Goal: Task Accomplishment & Management: Manage account settings

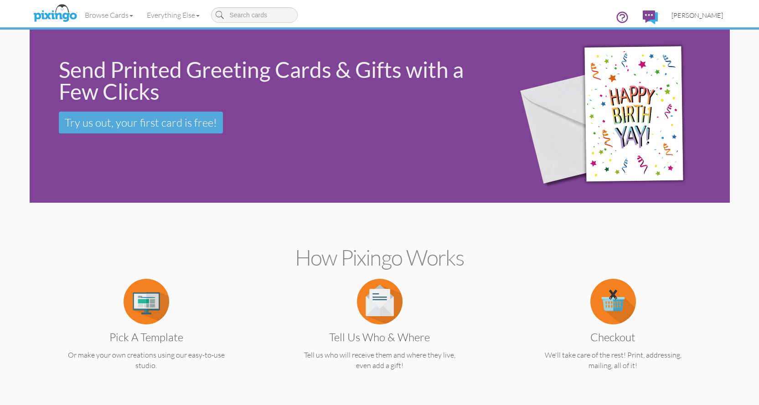
click at [705, 16] on span "[PERSON_NAME]" at bounding box center [698, 15] width 52 height 8
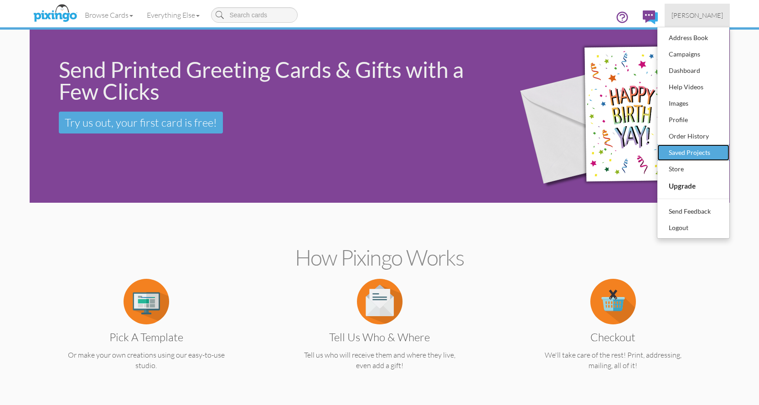
click at [704, 152] on div "Saved Projects" at bounding box center [694, 153] width 54 height 14
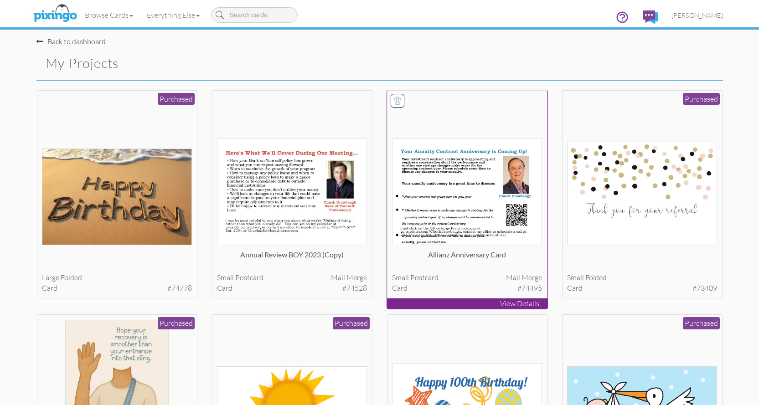
click at [472, 193] on img at bounding box center [467, 192] width 150 height 107
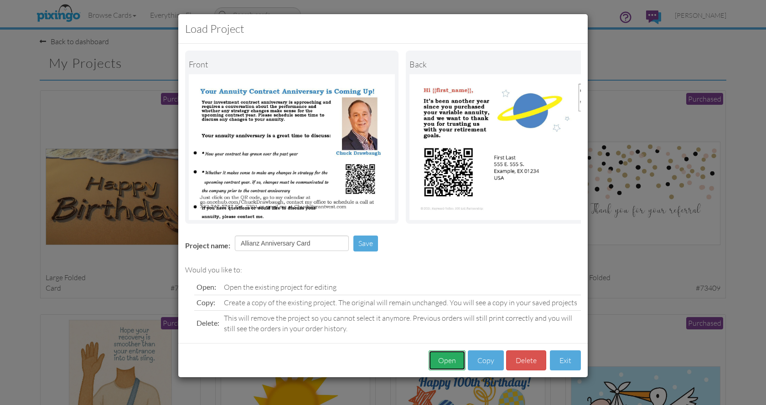
click at [439, 364] on button "Open" at bounding box center [447, 361] width 37 height 21
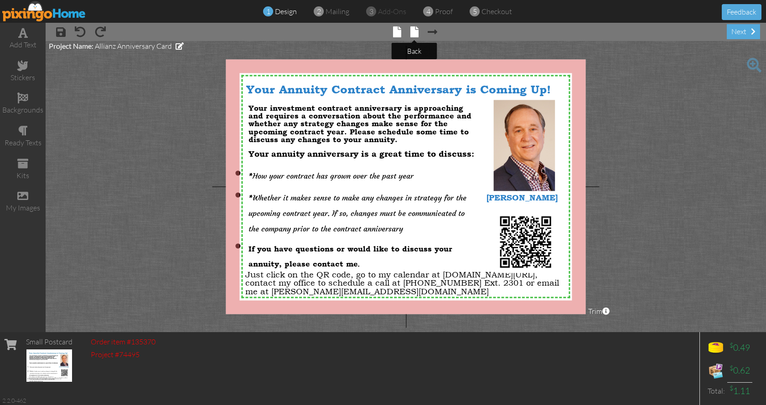
click at [415, 36] on span at bounding box center [414, 31] width 8 height 11
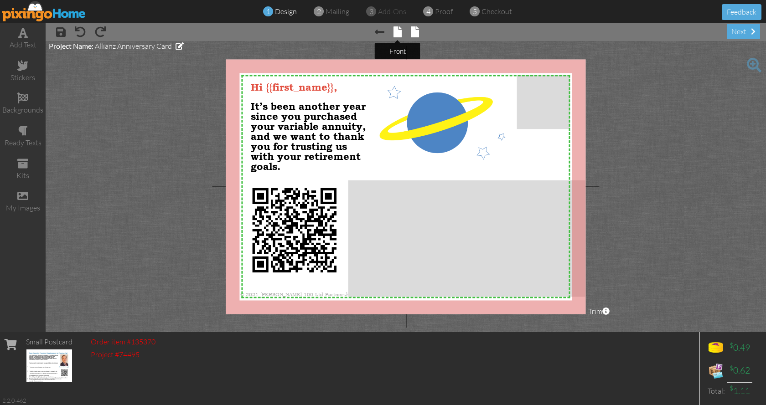
click at [399, 31] on span at bounding box center [397, 31] width 8 height 11
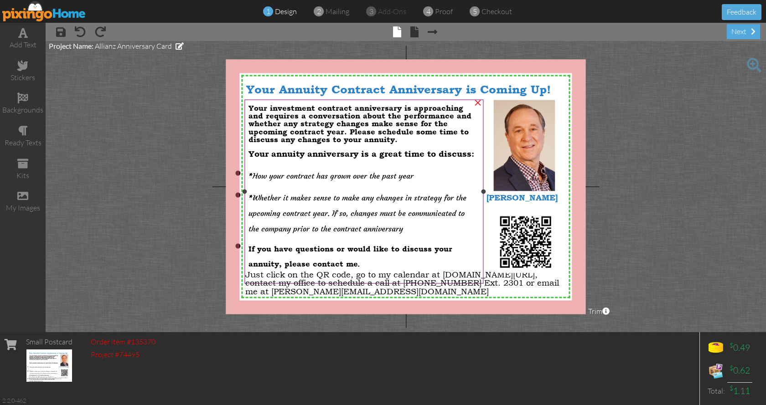
click at [398, 138] on div "Your investment contract anniversary is approaching and requires a conversation…" at bounding box center [363, 124] width 231 height 40
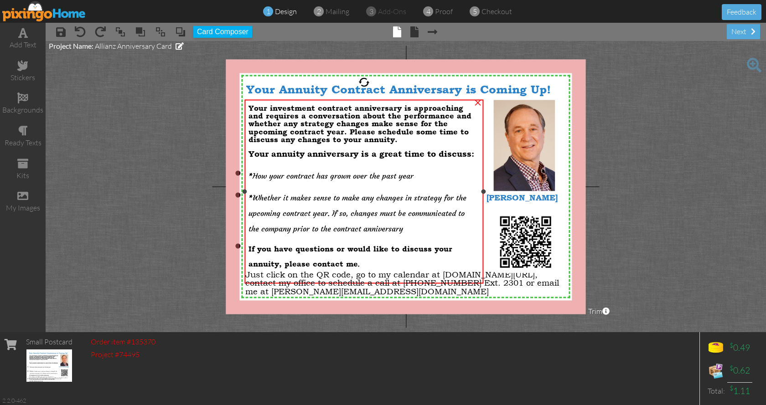
click at [399, 137] on div "Your investment contract anniversary is approaching and requires a conversation…" at bounding box center [363, 124] width 231 height 40
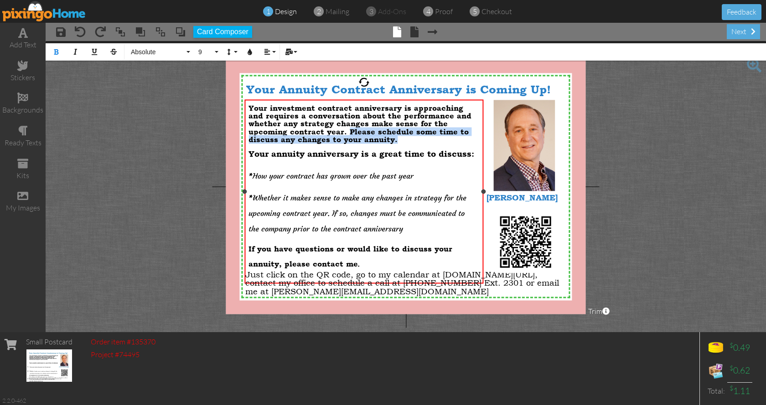
drag, startPoint x: 394, startPoint y: 139, endPoint x: 346, endPoint y: 132, distance: 48.9
click at [346, 132] on div "Your investment contract anniversary is approaching and requires a conversation…" at bounding box center [363, 124] width 231 height 40
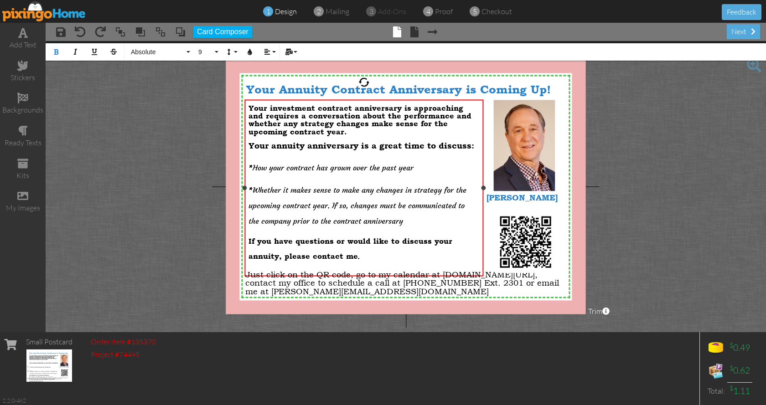
click at [405, 216] on span "* Whether it makes sense to make any changes in strategy for the upcoming contr…" at bounding box center [362, 206] width 229 height 40
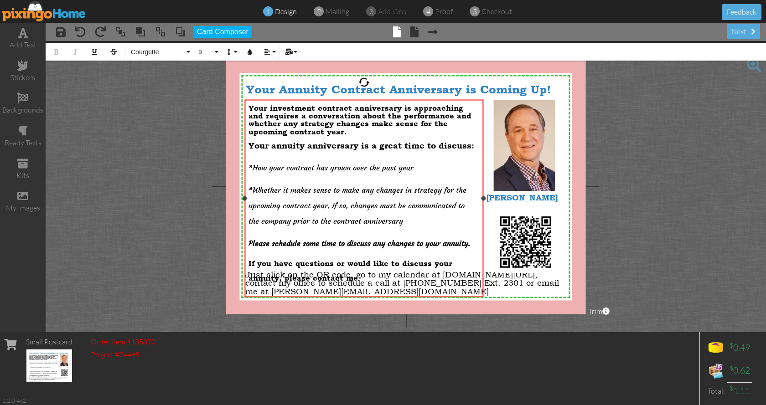
drag, startPoint x: 404, startPoint y: 216, endPoint x: 257, endPoint y: 187, distance: 149.7
click at [257, 187] on span "* Whether it makes sense to make any changes in strategy for the upcoming contr…" at bounding box center [362, 206] width 229 height 40
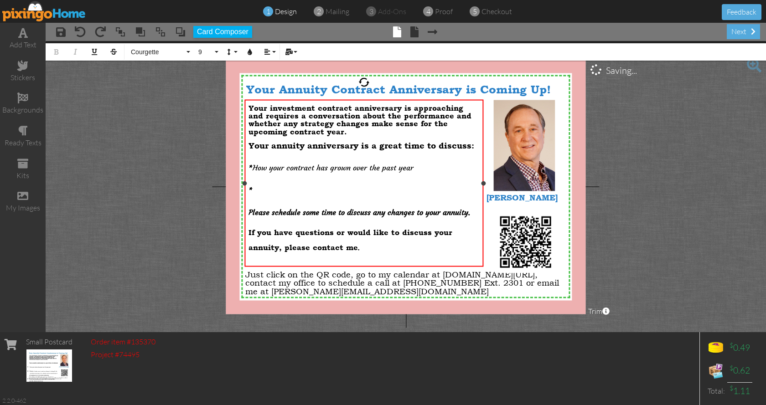
click at [360, 130] on div "Your investment contract anniversary is approaching and requires a conversation…" at bounding box center [363, 120] width 231 height 32
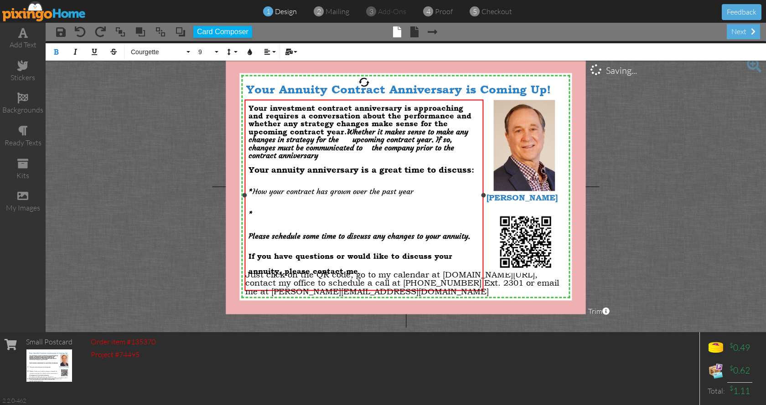
click at [352, 138] on span "Whether it makes sense to make any changes in strategy for the upcoming contrac…" at bounding box center [358, 143] width 220 height 33
drag, startPoint x: 340, startPoint y: 117, endPoint x: 313, endPoint y: 112, distance: 27.3
click at [313, 112] on span "Your investment contract anniversary is approaching and requires a conversation…" at bounding box center [359, 131] width 223 height 57
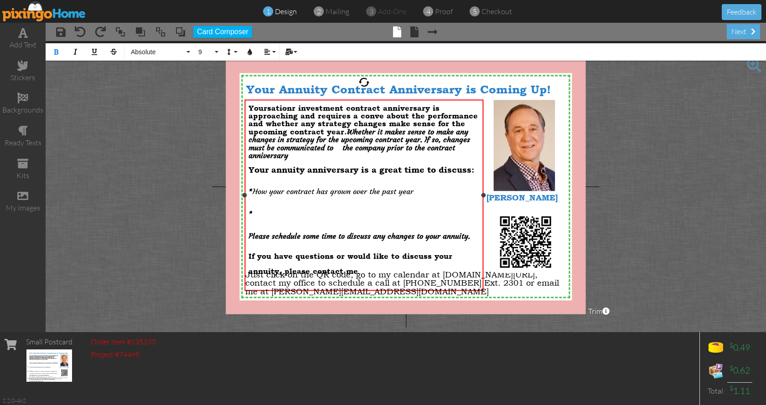
click at [343, 145] on span "Whether it makes sense to make any changes in strategy for the upcoming contrac…" at bounding box center [359, 143] width 222 height 33
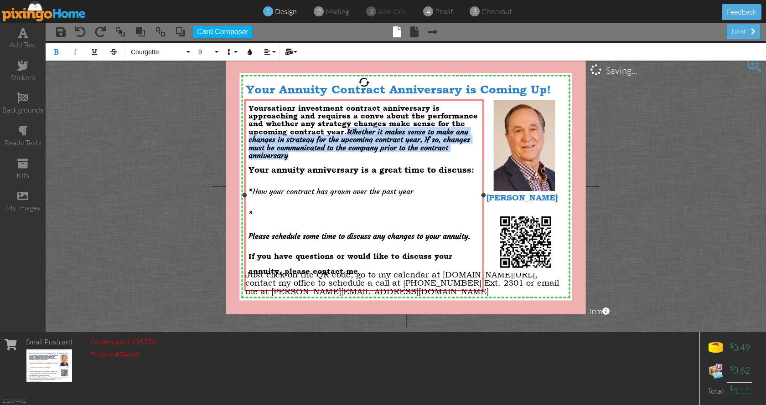
drag, startPoint x: 290, startPoint y: 154, endPoint x: 349, endPoint y: 129, distance: 63.9
click at [349, 129] on div "You rsation r investment contract anniversary is approaching and requires a con…" at bounding box center [363, 132] width 231 height 56
click at [189, 54] on button "Courgette" at bounding box center [159, 51] width 66 height 17
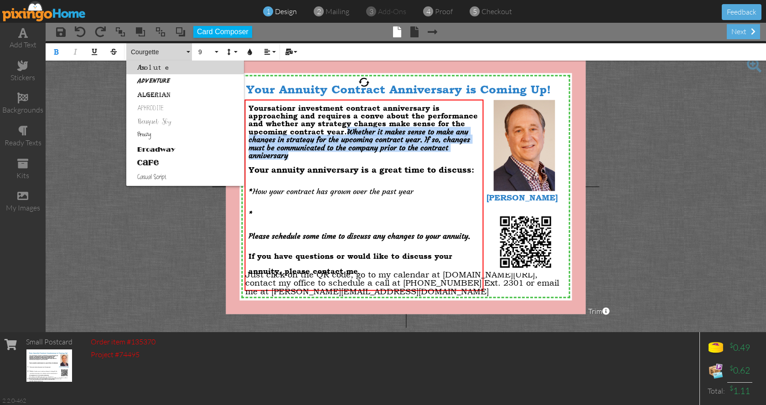
click at [187, 72] on link "Absolute" at bounding box center [185, 68] width 118 height 14
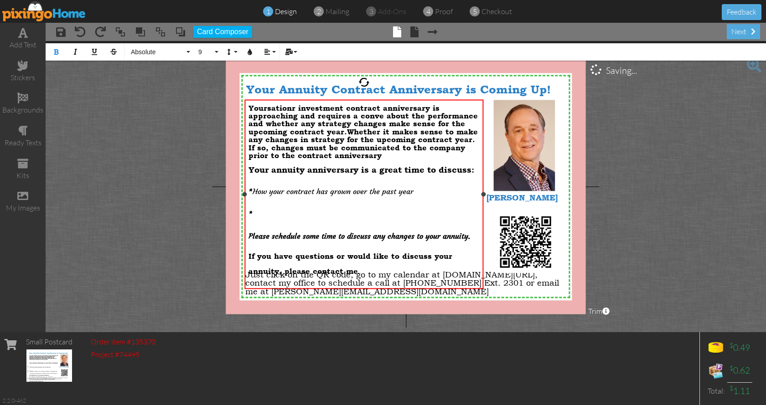
click at [429, 184] on p "* How your contract has grown over the past year" at bounding box center [363, 189] width 231 height 16
click at [358, 154] on div "You rsation r investment contract anniversary is approaching and requires a con…" at bounding box center [363, 132] width 231 height 56
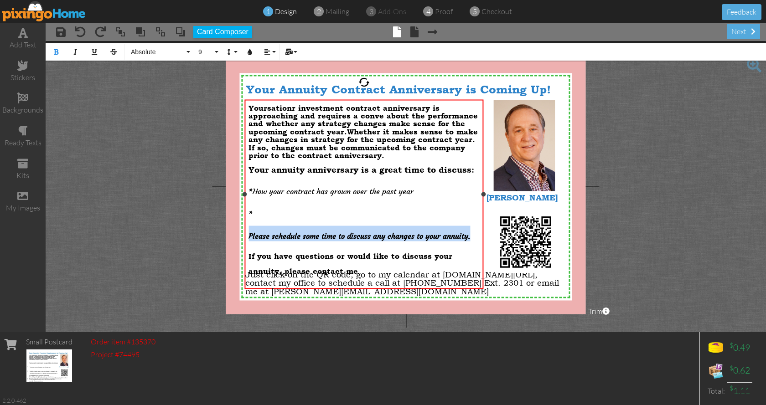
drag, startPoint x: 470, startPoint y: 229, endPoint x: 257, endPoint y: 227, distance: 212.9
click at [250, 232] on span "Please schedule some time to discuss any changes to your annuity." at bounding box center [359, 236] width 222 height 9
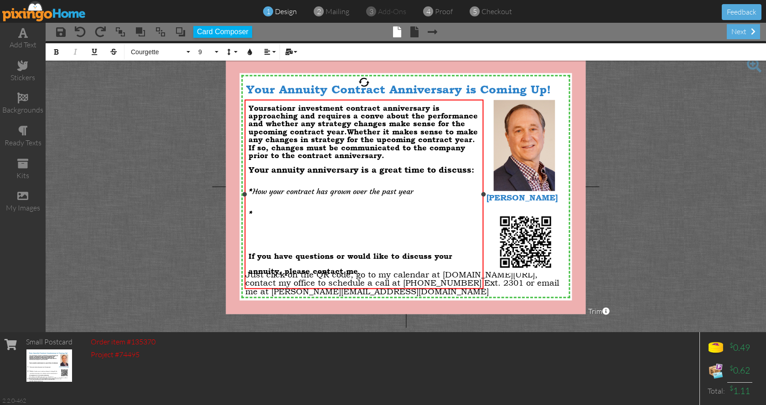
click at [260, 204] on p "*" at bounding box center [363, 212] width 231 height 16
drag, startPoint x: 419, startPoint y: 187, endPoint x: 255, endPoint y: 185, distance: 164.1
click at [255, 185] on p "* How your contract has grown over the past year" at bounding box center [363, 189] width 231 height 16
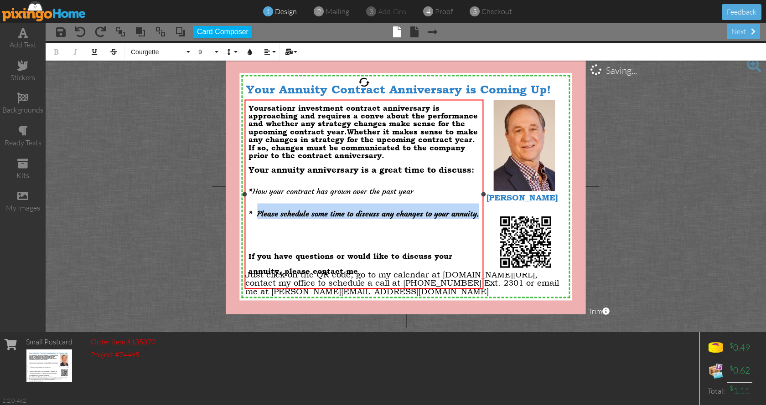
drag, startPoint x: 477, startPoint y: 207, endPoint x: 259, endPoint y: 205, distance: 218.4
click at [259, 209] on span "Please schedule some time to discuss any changes to your annuity." at bounding box center [368, 213] width 222 height 9
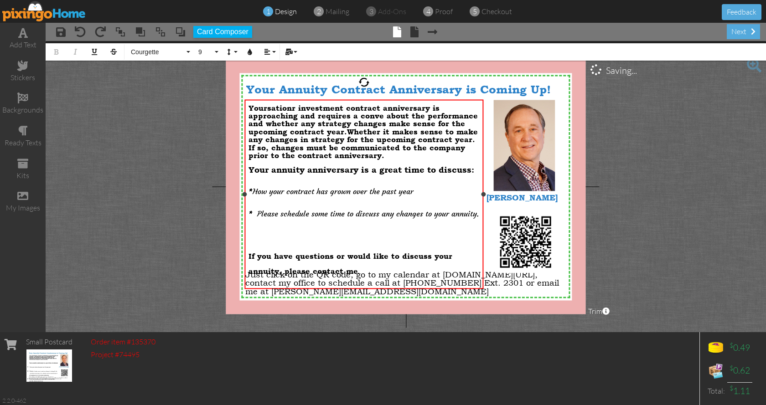
click at [336, 228] on p "​" at bounding box center [363, 234] width 231 height 16
click at [264, 226] on p "​" at bounding box center [363, 234] width 231 height 16
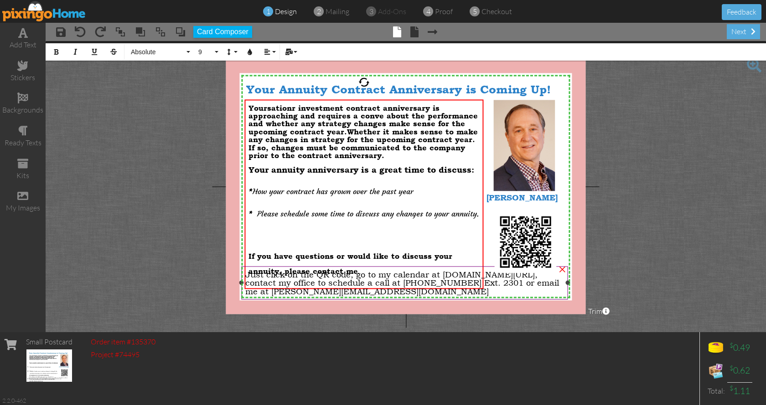
click at [354, 264] on div at bounding box center [404, 283] width 331 height 38
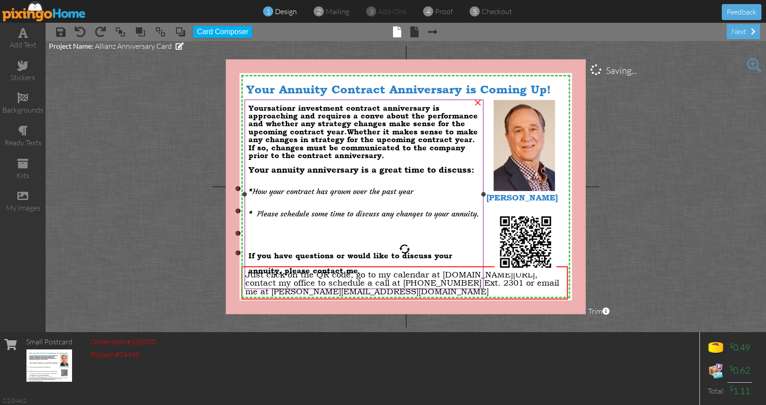
click at [420, 255] on li "If you have questions or would like to discuss your annuity, please contact me ." at bounding box center [363, 261] width 231 height 30
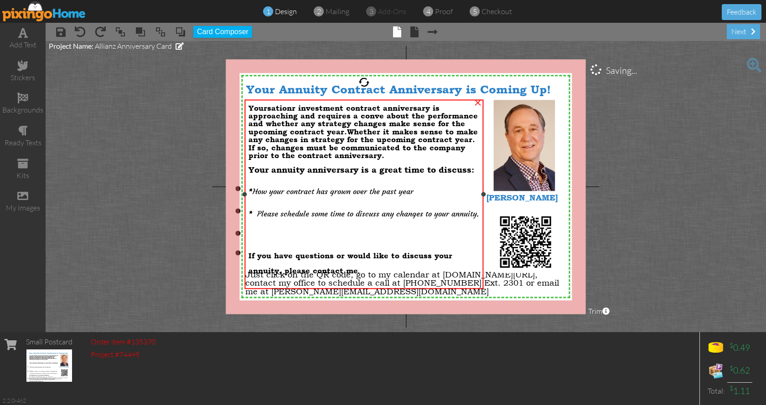
drag, startPoint x: 290, startPoint y: 232, endPoint x: 283, endPoint y: 230, distance: 7.1
click at [290, 232] on p at bounding box center [363, 233] width 231 height 15
click at [358, 266] on span "." at bounding box center [358, 270] width 2 height 9
click at [359, 266] on span "." at bounding box center [358, 270] width 2 height 9
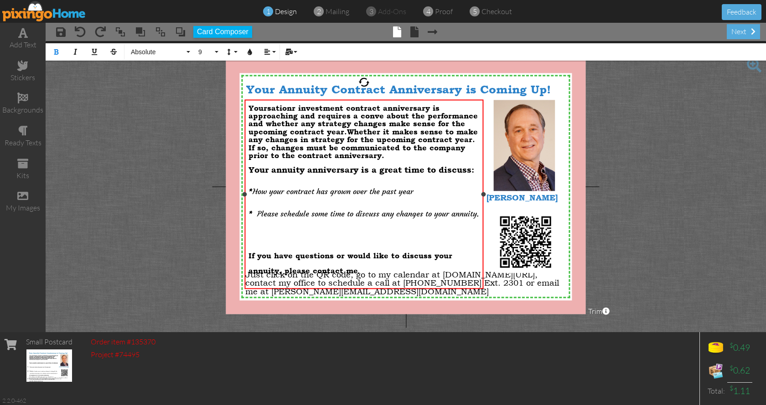
drag, startPoint x: 360, startPoint y: 263, endPoint x: 248, endPoint y: 246, distance: 113.5
click at [248, 246] on div "You rsation r investment contract anniversary is approaching and requires a con…" at bounding box center [363, 197] width 239 height 195
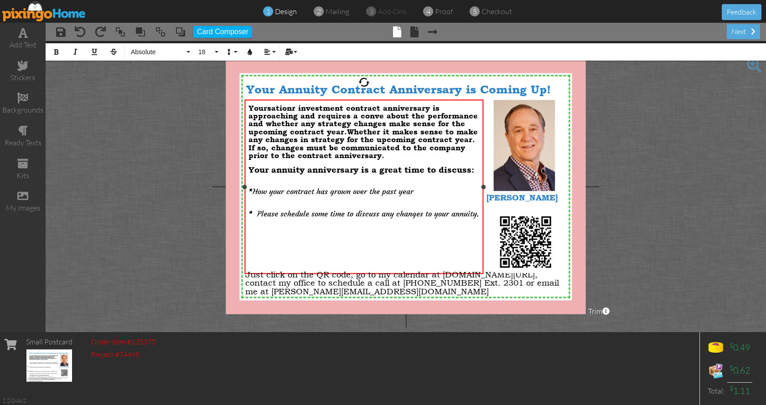
click at [255, 226] on p at bounding box center [363, 233] width 231 height 15
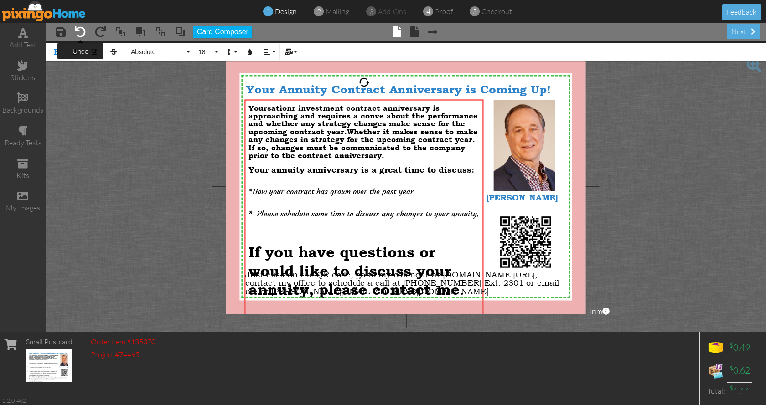
click at [81, 30] on span at bounding box center [80, 31] width 11 height 11
click at [428, 234] on li "If you have questions or would like to discuss your annuity, please contact me ." at bounding box center [363, 261] width 231 height 75
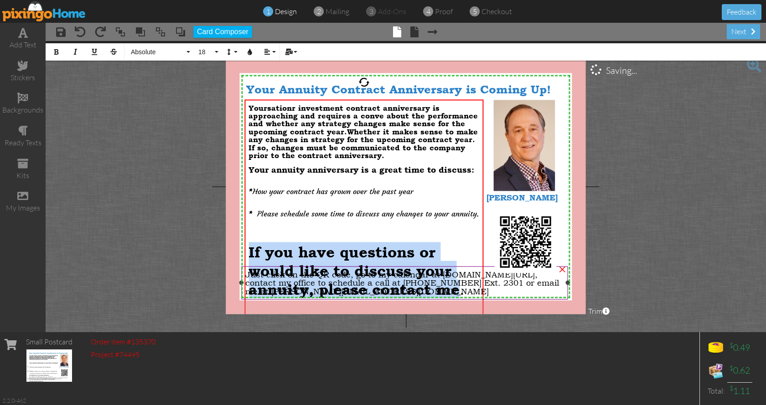
drag, startPoint x: 248, startPoint y: 243, endPoint x: 463, endPoint y: 280, distance: 218.0
click at [463, 280] on div "X X X X X X X X X X X X X X X X X X X X X X X X X X X X X X X X X X X X X X X X…" at bounding box center [406, 186] width 360 height 255
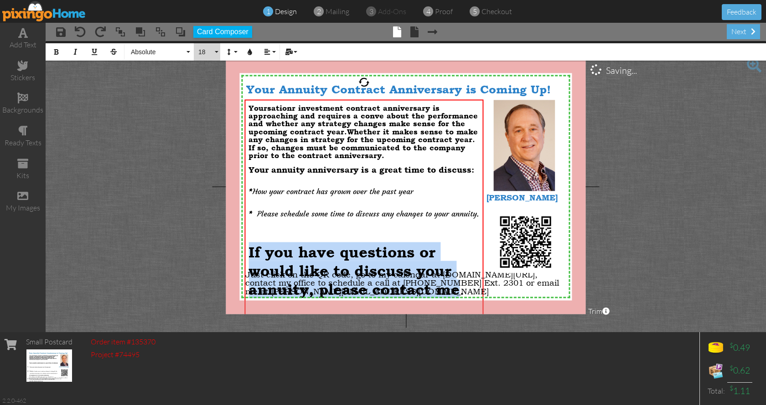
click at [217, 51] on button "18" at bounding box center [207, 51] width 26 height 17
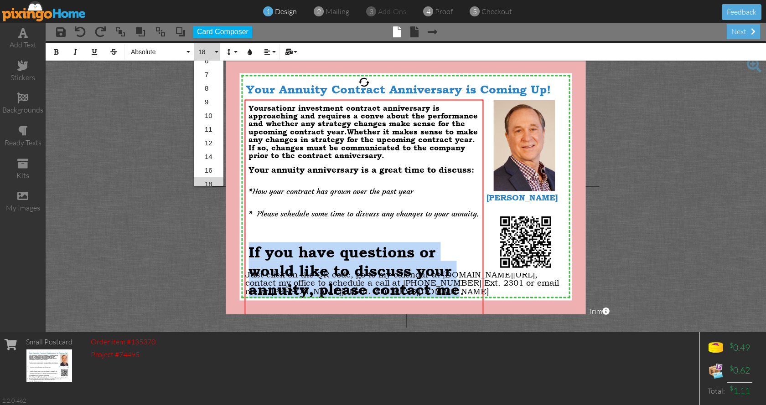
scroll to position [19, 0]
click at [216, 100] on link "9" at bounding box center [209, 103] width 30 height 14
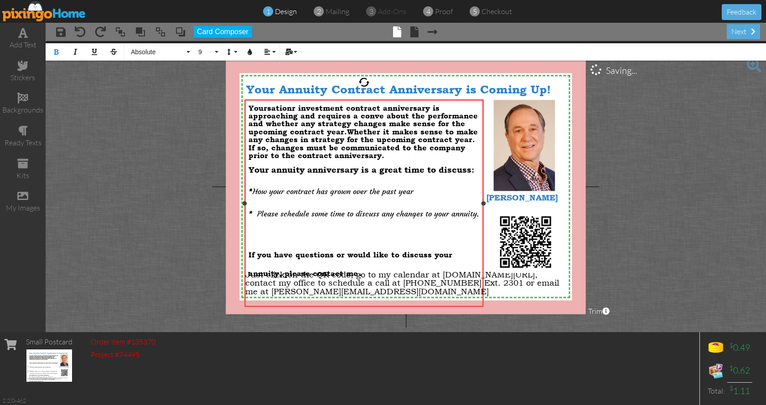
click at [267, 227] on li "If you have questions or would like to discuss your annuity, please contact me ." at bounding box center [363, 252] width 231 height 56
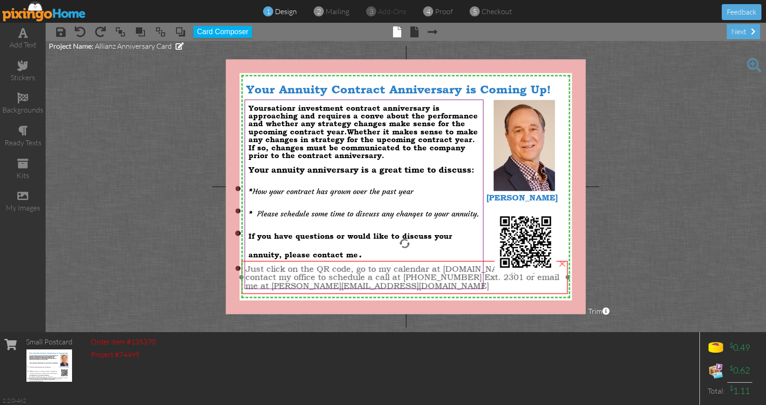
drag, startPoint x: 331, startPoint y: 283, endPoint x: 331, endPoint y: 277, distance: 5.5
click at [331, 277] on span "Just click on the QR code, go to my calendar at [DOMAIN_NAME][URL], contact my …" at bounding box center [402, 277] width 314 height 26
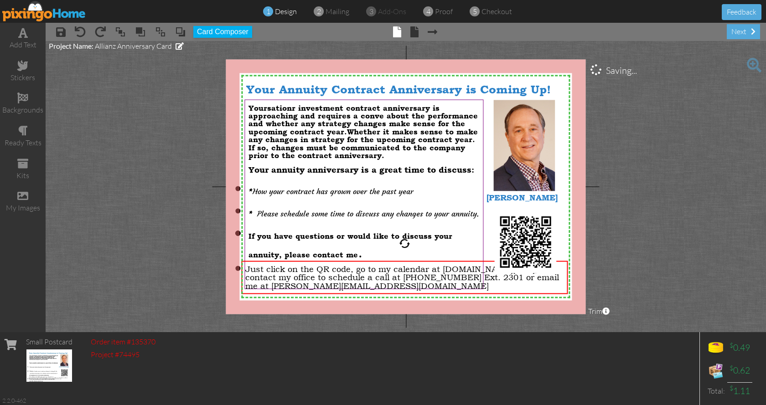
click at [627, 219] on project-studio-wrapper "X X X X X X X X X X X X X X X X X X X X X X X X X X X X X X X X X X X X X X X X…" at bounding box center [406, 186] width 720 height 291
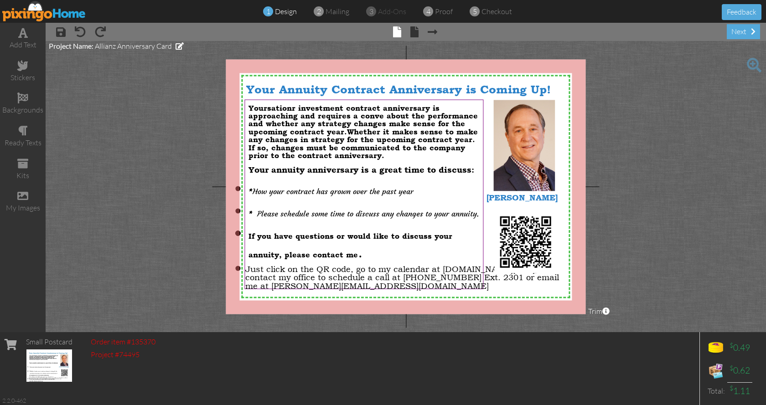
click at [389, 394] on div "Small Postcard Order item #135370 Project #74495 $ 0.49 $ 0.62 Total: $ 1.11 2.…" at bounding box center [383, 368] width 766 height 73
click at [477, 209] on span "Please schedule some time to discuss any changes to your annuity." at bounding box center [368, 213] width 222 height 9
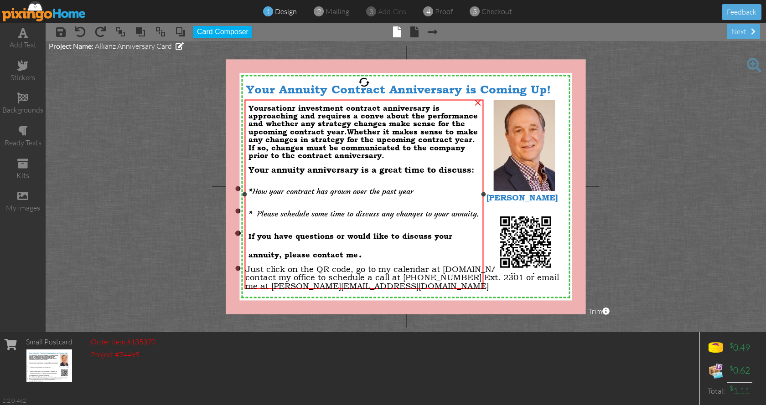
click at [477, 209] on span "Please schedule some time to discuss any changes to your annuity." at bounding box center [368, 213] width 222 height 9
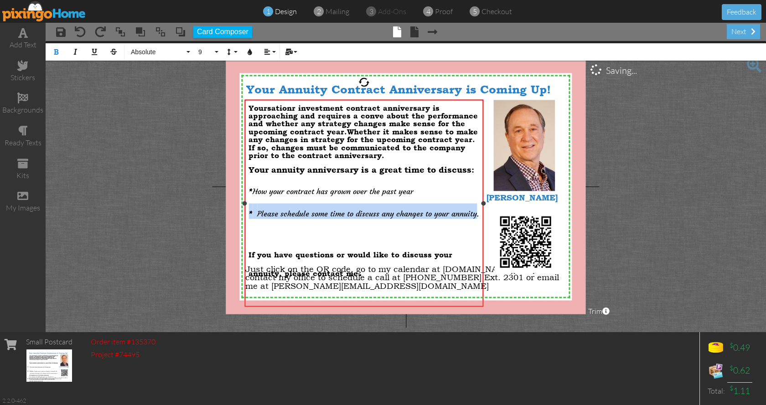
drag, startPoint x: 477, startPoint y: 207, endPoint x: 251, endPoint y: 210, distance: 226.6
click at [246, 211] on div "You rsation r investment contract anniversary is approaching and requires a con…" at bounding box center [363, 207] width 239 height 214
copy span "* Please schedule some time to discuss any changes to your annuity"
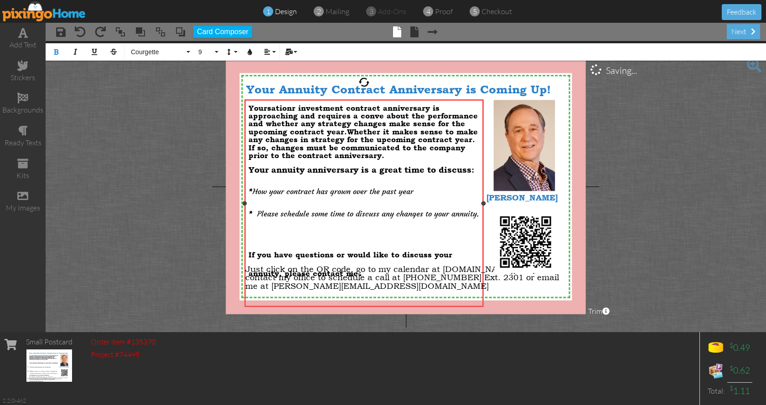
click at [257, 224] on li "If you have questions or would like to discuss your annuity, please contact me ." at bounding box center [363, 252] width 231 height 56
click at [381, 397] on div "Small Postcard Order item #135370 Project #74495 $ 0.49 $ 0.62 Total: $ 1.11 2.…" at bounding box center [383, 368] width 766 height 73
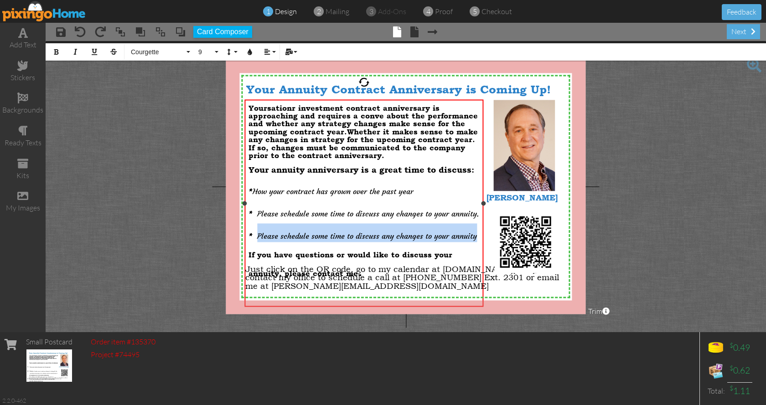
drag, startPoint x: 476, startPoint y: 229, endPoint x: 259, endPoint y: 230, distance: 217.5
click at [259, 232] on span "Please schedule some time to discuss any changes to your annuity" at bounding box center [367, 236] width 220 height 9
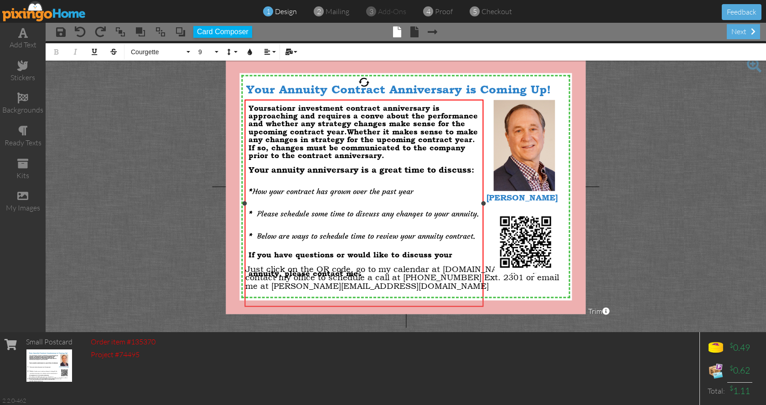
click at [359, 251] on span "If you have questions or would like to discuss your annuity, please contact me" at bounding box center [350, 264] width 204 height 27
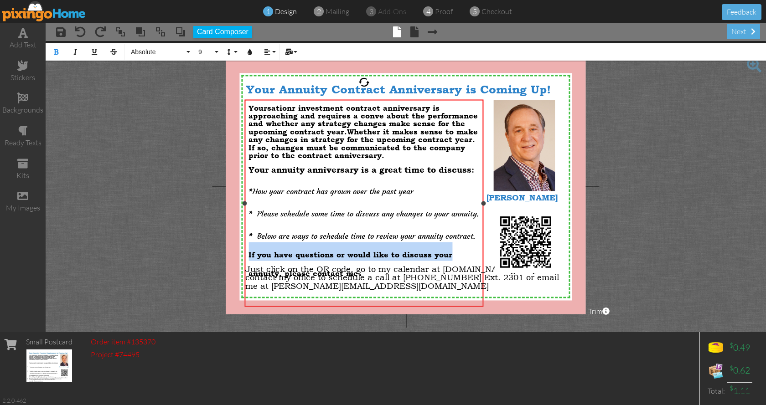
drag, startPoint x: 449, startPoint y: 248, endPoint x: 244, endPoint y: 248, distance: 204.7
click at [244, 248] on div "You rsation r investment contract anniversary is approaching and requires a con…" at bounding box center [363, 207] width 239 height 214
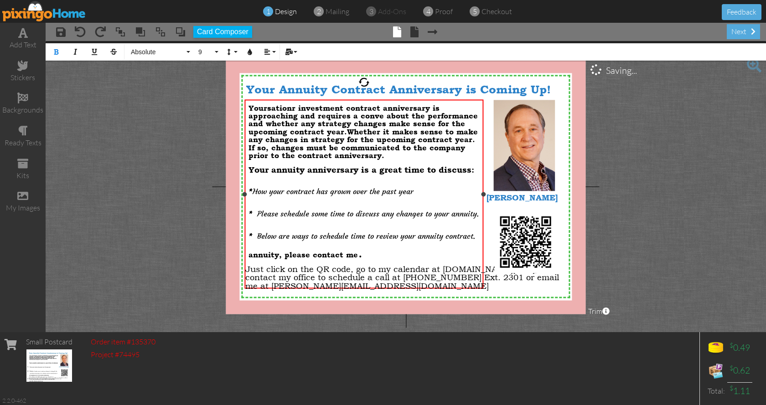
drag, startPoint x: 359, startPoint y: 245, endPoint x: 249, endPoint y: 250, distance: 110.0
click at [249, 250] on li "annuity, please contact me ." at bounding box center [363, 252] width 231 height 19
drag, startPoint x: 267, startPoint y: 250, endPoint x: 248, endPoint y: 251, distance: 18.7
click at [248, 251] on div "You rsation r investment contract anniversary is approaching and requires a con…" at bounding box center [363, 198] width 239 height 196
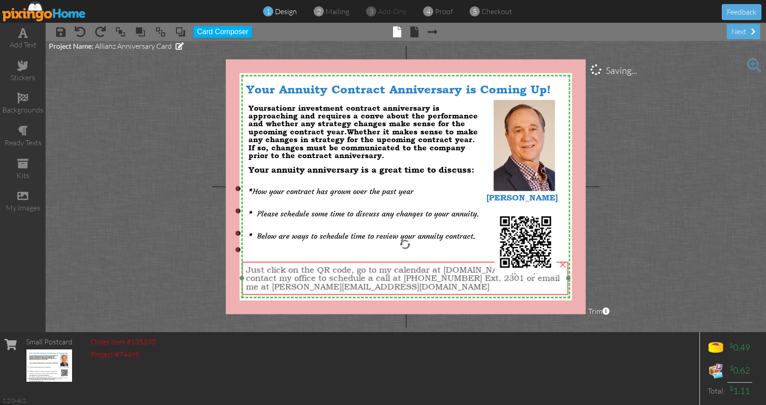
click at [365, 276] on span "Just click on the QR code, go to my calendar at [DOMAIN_NAME][URL], contact my …" at bounding box center [403, 278] width 314 height 26
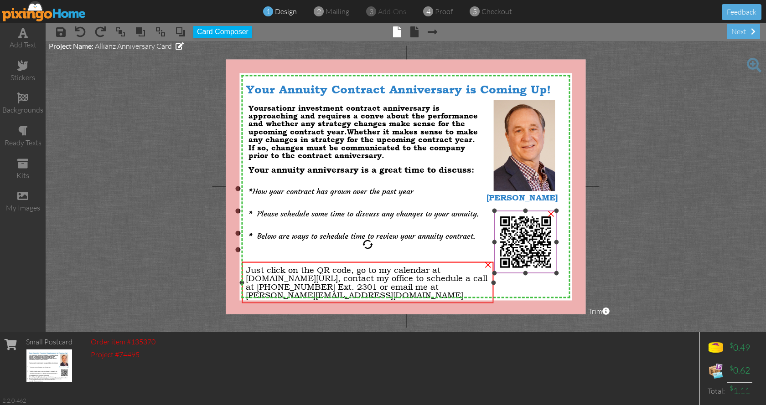
drag, startPoint x: 568, startPoint y: 279, endPoint x: 493, endPoint y: 274, distance: 74.9
click at [493, 274] on div "X X X X X X X X X X X X X X X X X X X X X X X X X X X X X X X X X X X X X X X X…" at bounding box center [406, 186] width 360 height 255
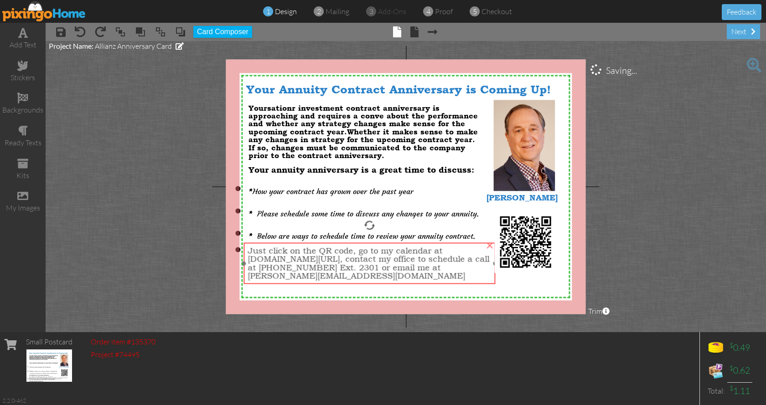
drag, startPoint x: 382, startPoint y: 280, endPoint x: 383, endPoint y: 261, distance: 19.2
click at [383, 261] on span "Just click on the QR code, go to my calendar at [DOMAIN_NAME][URL], contact my …" at bounding box center [369, 263] width 242 height 35
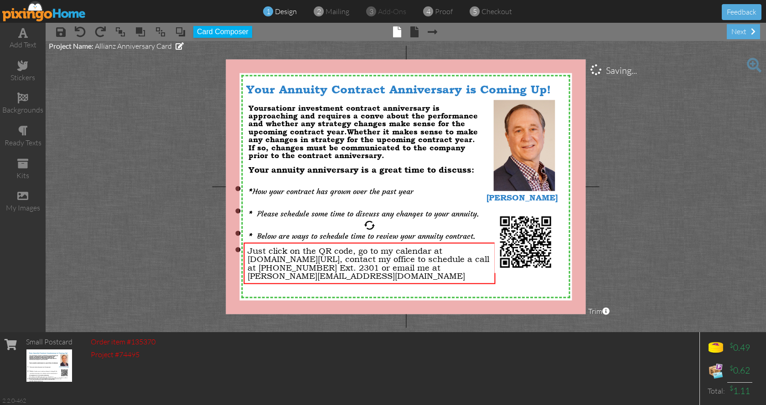
click at [644, 249] on project-studio-wrapper "X X X X X X X X X X X X X X X X X X X X X X X X X X X X X X X X X X X X X X X X…" at bounding box center [406, 186] width 720 height 291
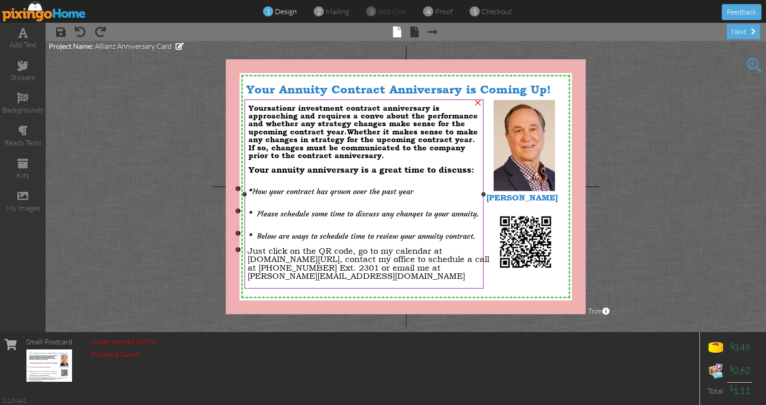
click at [308, 209] on span "Please schedule some time to discuss any changes to your annuity." at bounding box center [368, 213] width 222 height 9
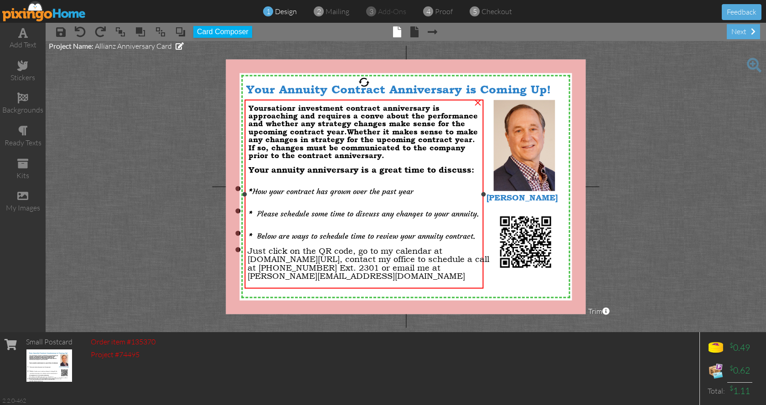
click at [308, 209] on span "Please schedule some time to discuss any changes to your annuity." at bounding box center [368, 213] width 222 height 9
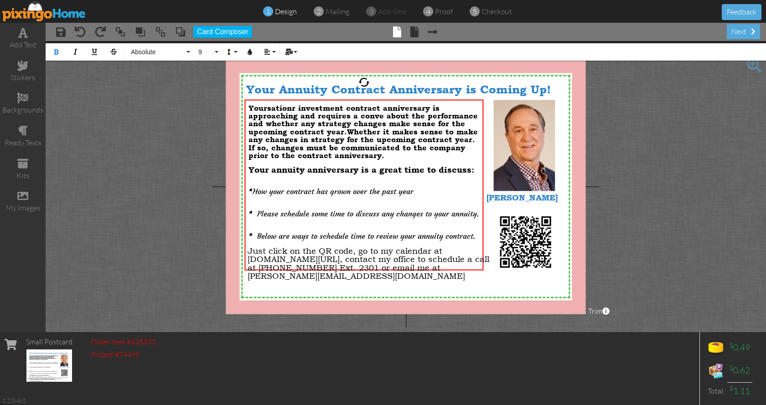
click at [646, 197] on project-studio-wrapper "X X X X X X X X X X X X X X X X X X X X X X X X X X X X X X X X X X X X X X X X…" at bounding box center [406, 186] width 720 height 291
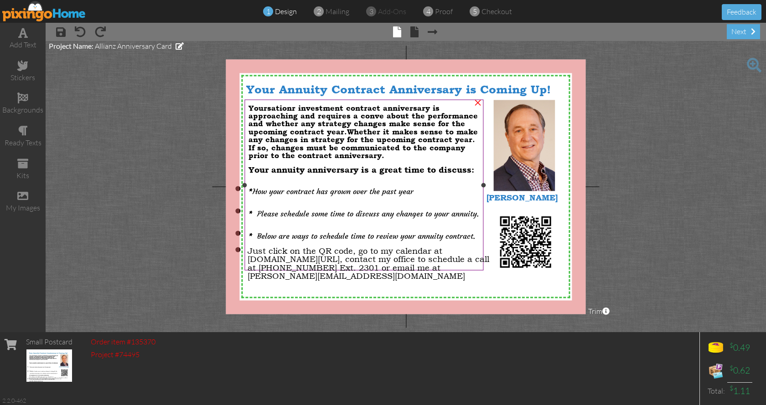
click at [297, 107] on span "You rsation r investment contract anniversary is approaching and requires a con…" at bounding box center [362, 131] width 229 height 57
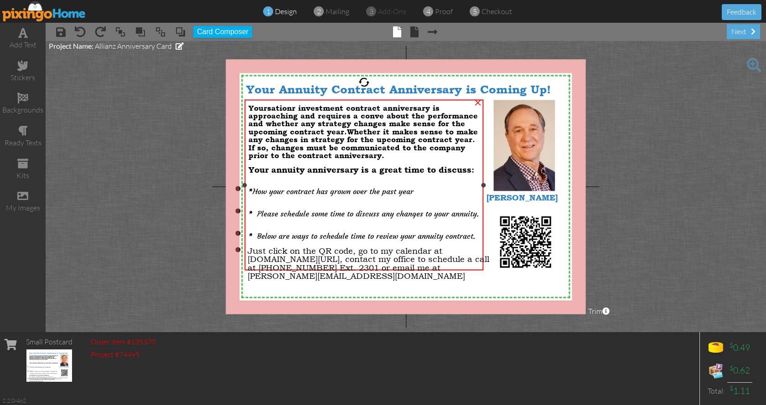
click at [297, 107] on span "You rsation r investment contract anniversary is approaching and requires a con…" at bounding box center [362, 131] width 229 height 57
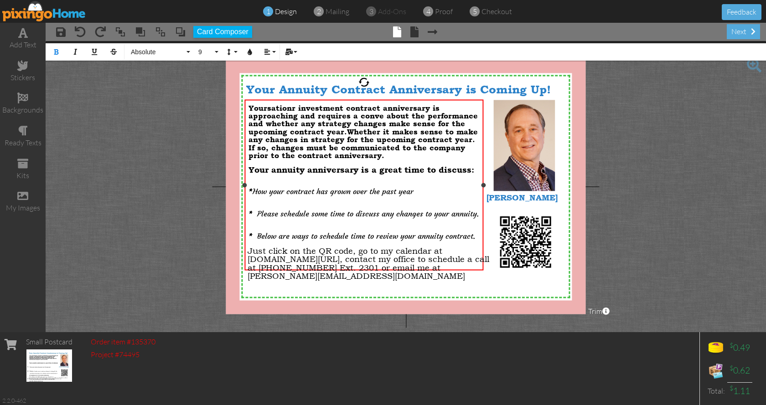
click at [294, 105] on span "You rsation r investment contract anniversary is approaching and requires a con…" at bounding box center [362, 131] width 229 height 57
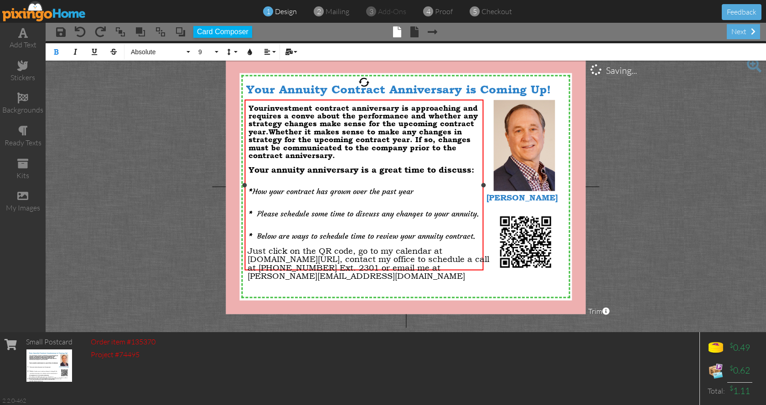
click at [313, 115] on span "You r investment contract anniversary is approaching and requires a conve about…" at bounding box center [362, 131] width 229 height 57
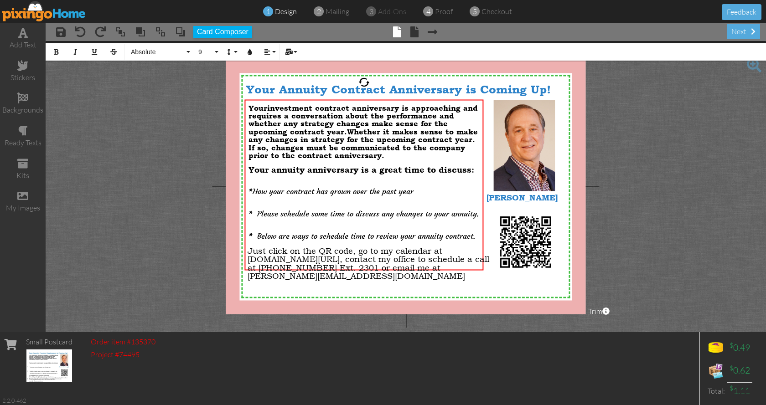
click at [298, 391] on div "Small Postcard Order item #135370 Project #74495 $ 0.49 $ 0.62 Total: $ 1.11 2.…" at bounding box center [383, 368] width 766 height 73
click at [352, 127] on span "Whether it makes sense to make any changes in strategy for the upcoming contrac…" at bounding box center [362, 143] width 229 height 32
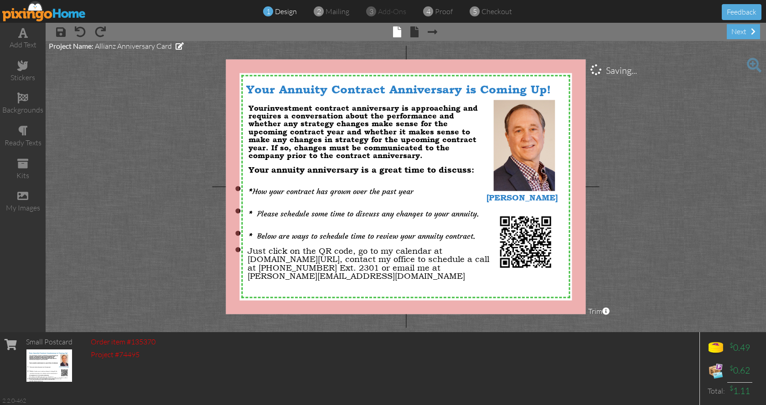
click at [751, 168] on project-studio-wrapper "X X X X X X X X X X X X X X X X X X X X X X X X X X X X X X X X X X X X X X X X…" at bounding box center [406, 186] width 720 height 291
click at [664, 151] on project-studio-wrapper "X X X X X X X X X X X X X X X X X X X X X X X X X X X X X X X X X X X X X X X X…" at bounding box center [406, 186] width 720 height 291
click at [500, 396] on div "Small Postcard Order item #135370 Project #74495 $ 0.49 $ 0.62 Total: $ 1.11 2.…" at bounding box center [383, 368] width 766 height 73
click at [724, 106] on project-studio-wrapper "X X X X X X X X X X X X X X X X X X X X X X X X X X X X X X X X X X X X X X X X…" at bounding box center [406, 186] width 720 height 291
